Goal: Find specific page/section: Find specific page/section

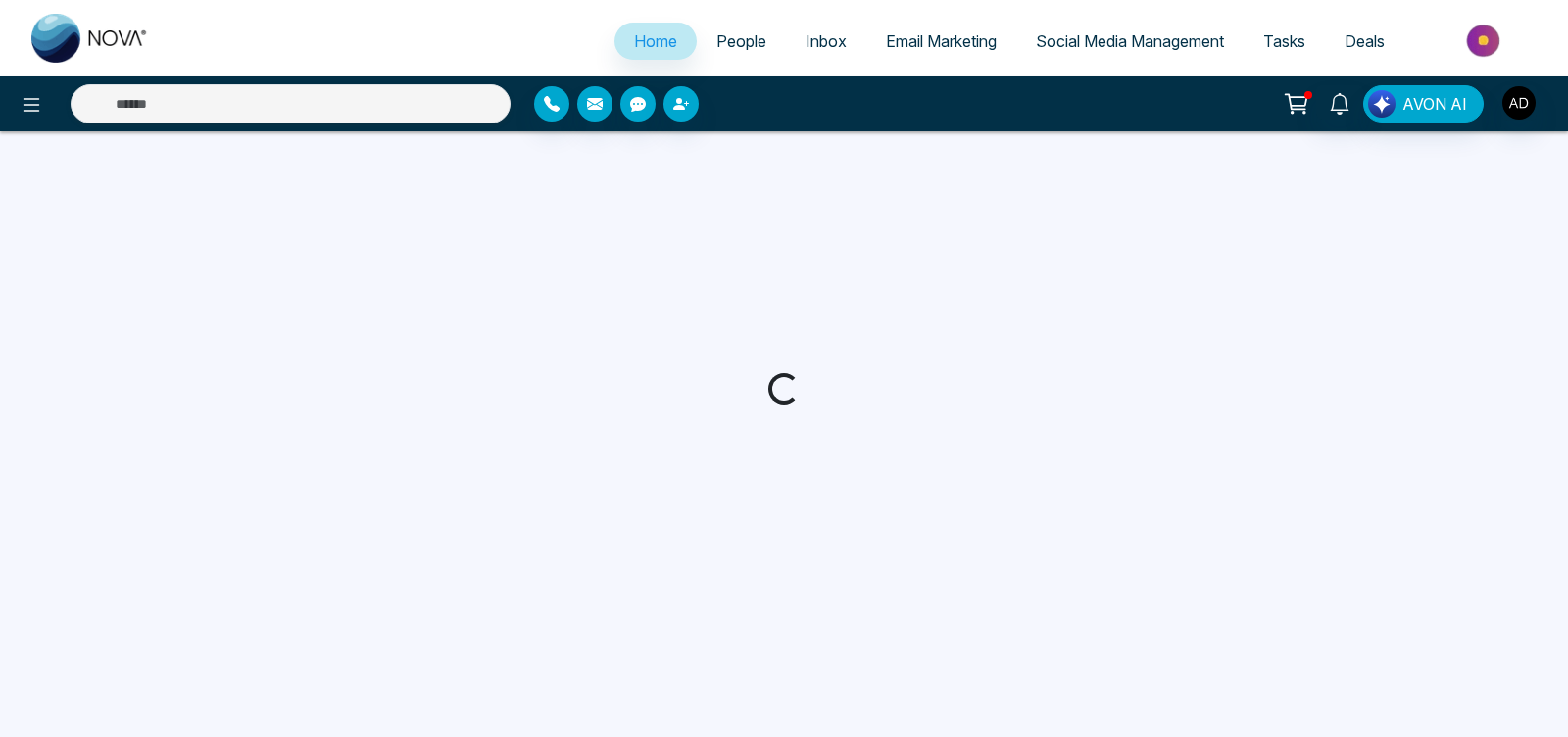
select select "*"
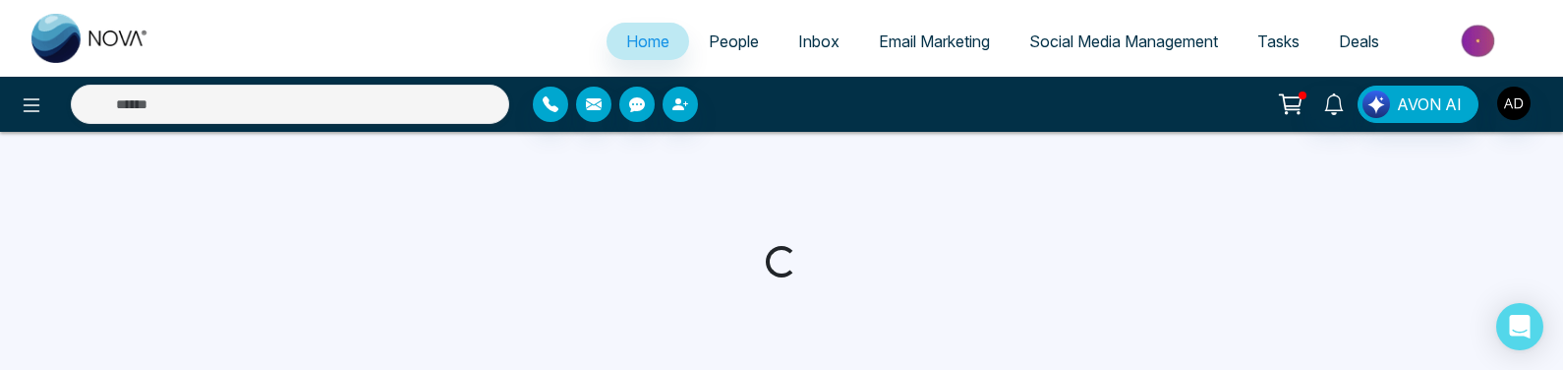
select select "*"
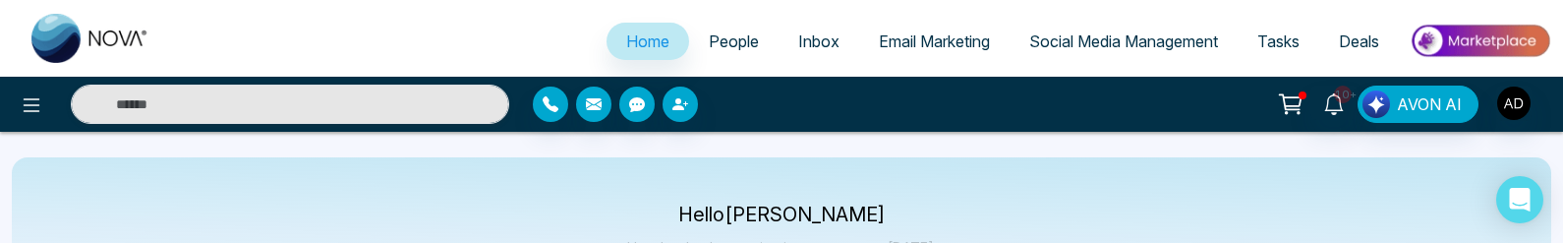
click at [711, 37] on span "People" at bounding box center [734, 41] width 50 height 20
